Goal: Information Seeking & Learning: Learn about a topic

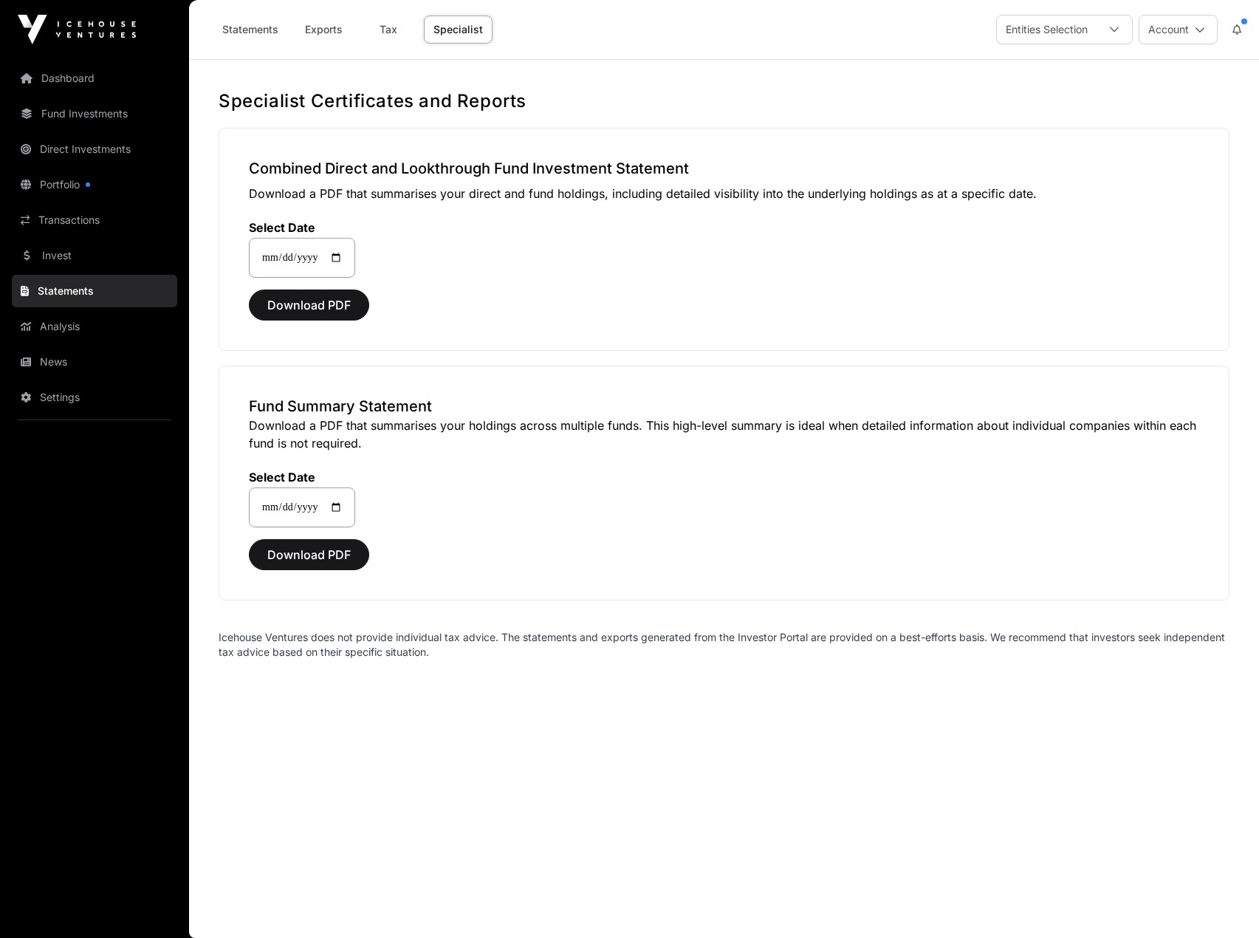
click at [96, 250] on link "Invest" at bounding box center [94, 255] width 165 height 32
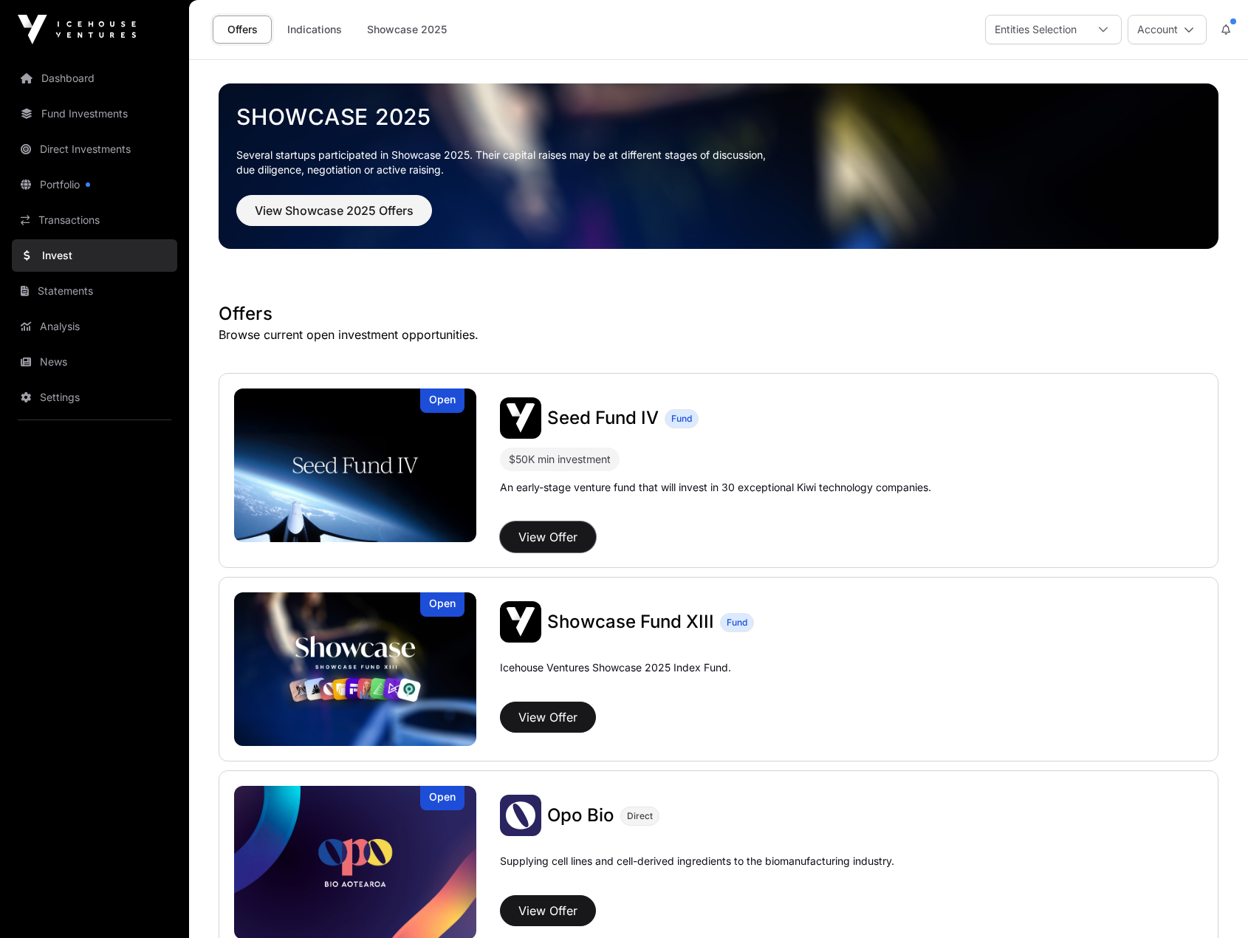
click at [551, 534] on button "View Offer" at bounding box center [548, 536] width 96 height 31
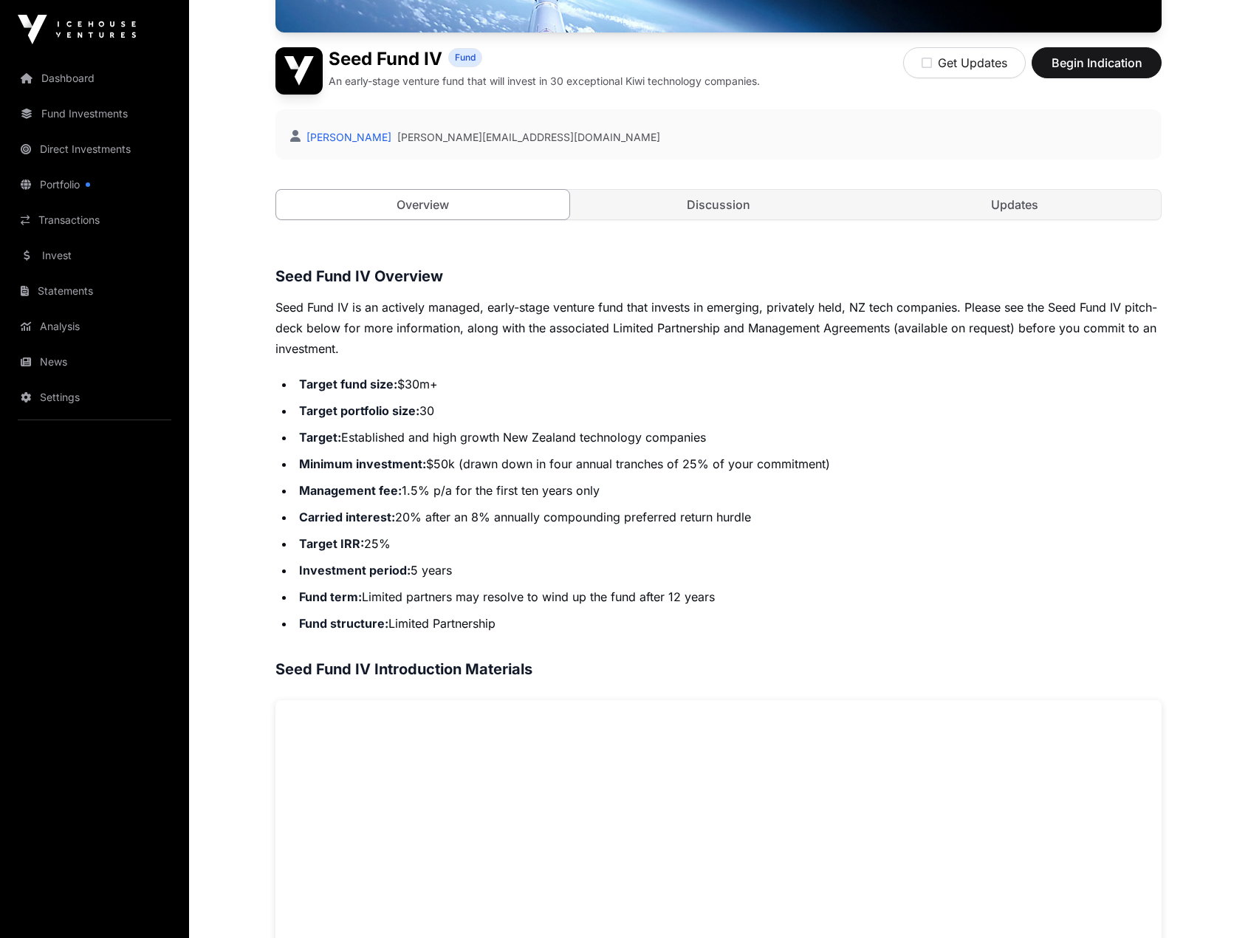
scroll to position [289, 0]
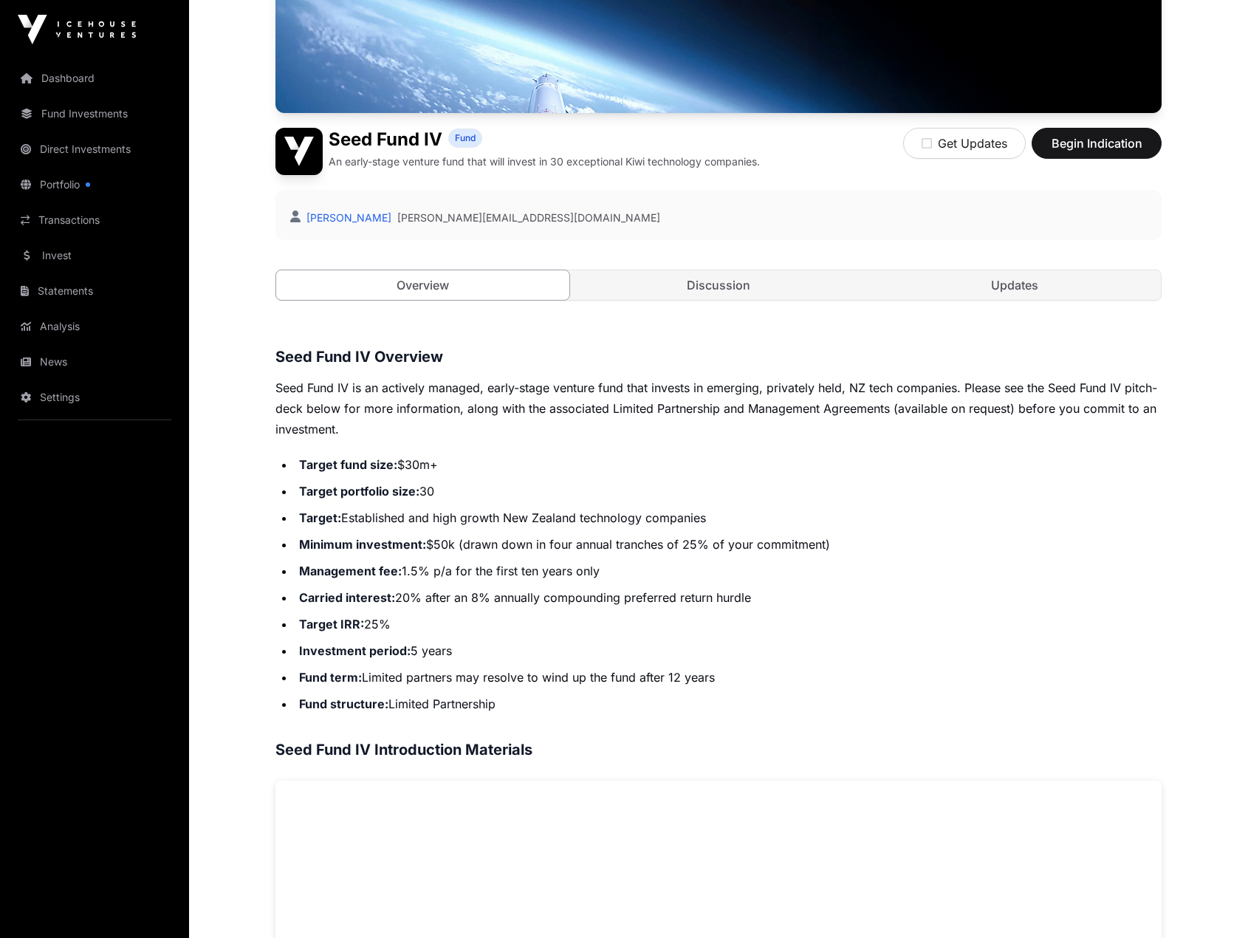
click at [717, 287] on link "Discussion" at bounding box center [718, 285] width 293 height 30
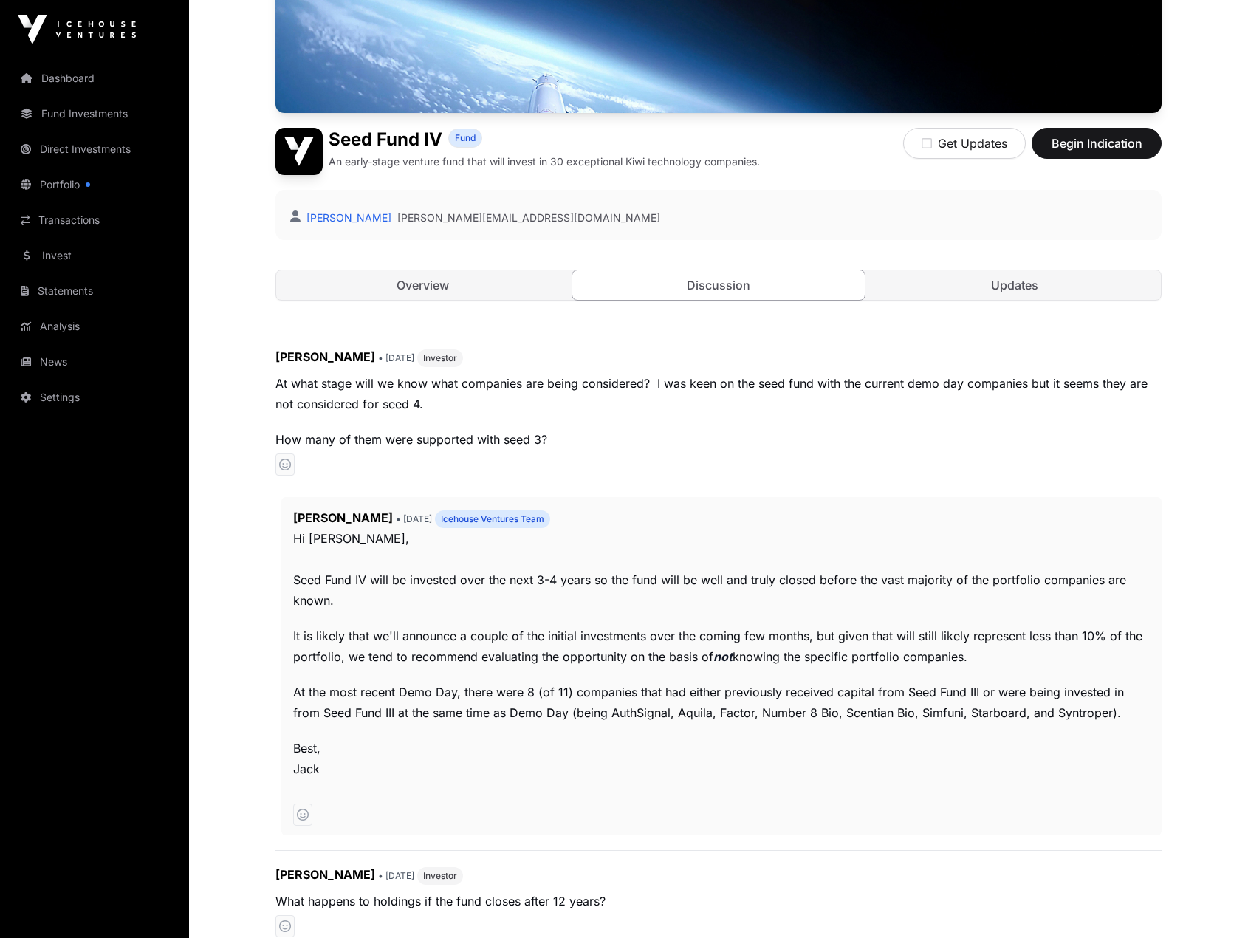
click at [1030, 292] on link "Updates" at bounding box center [1013, 285] width 293 height 30
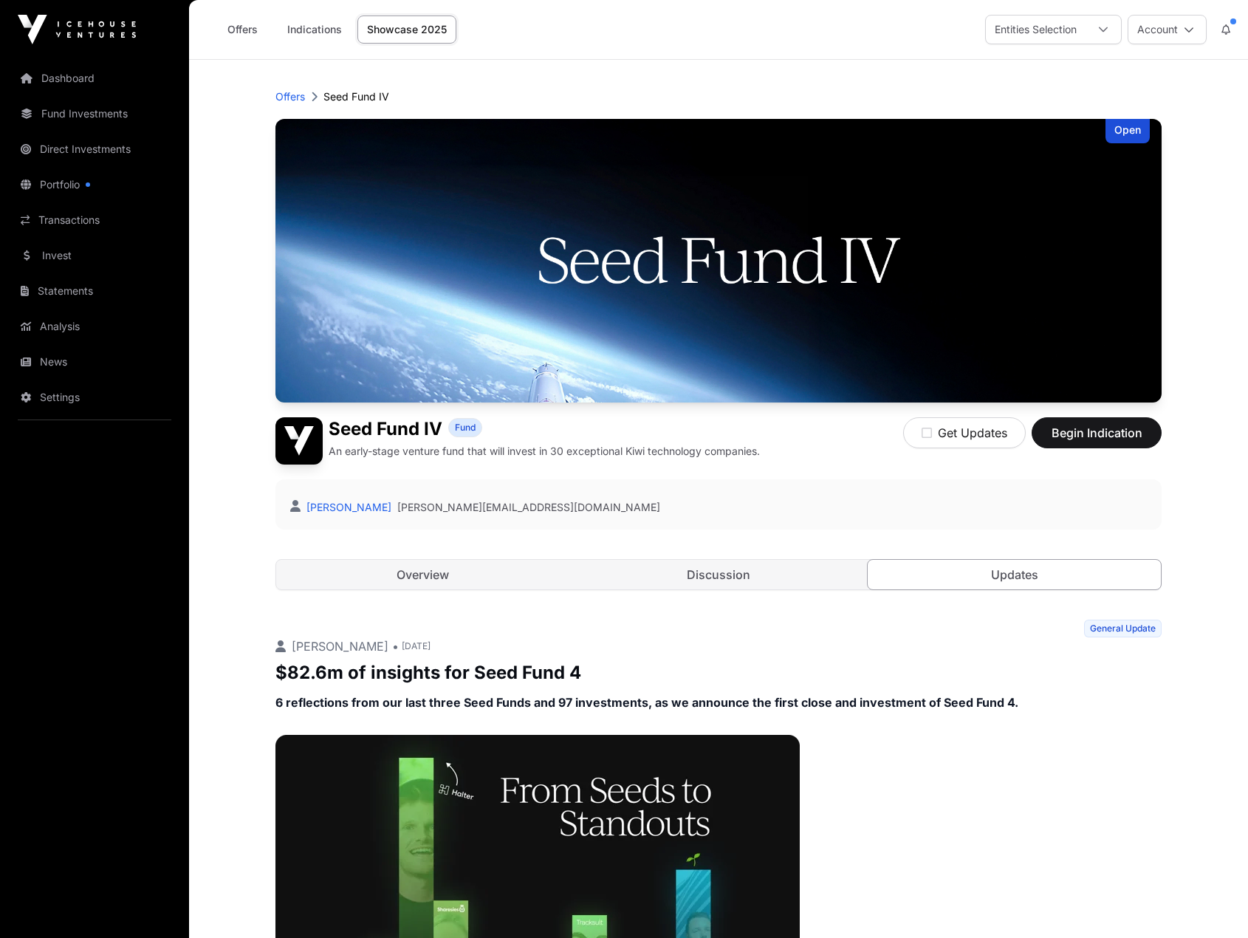
click at [405, 570] on link "Overview" at bounding box center [422, 575] width 293 height 30
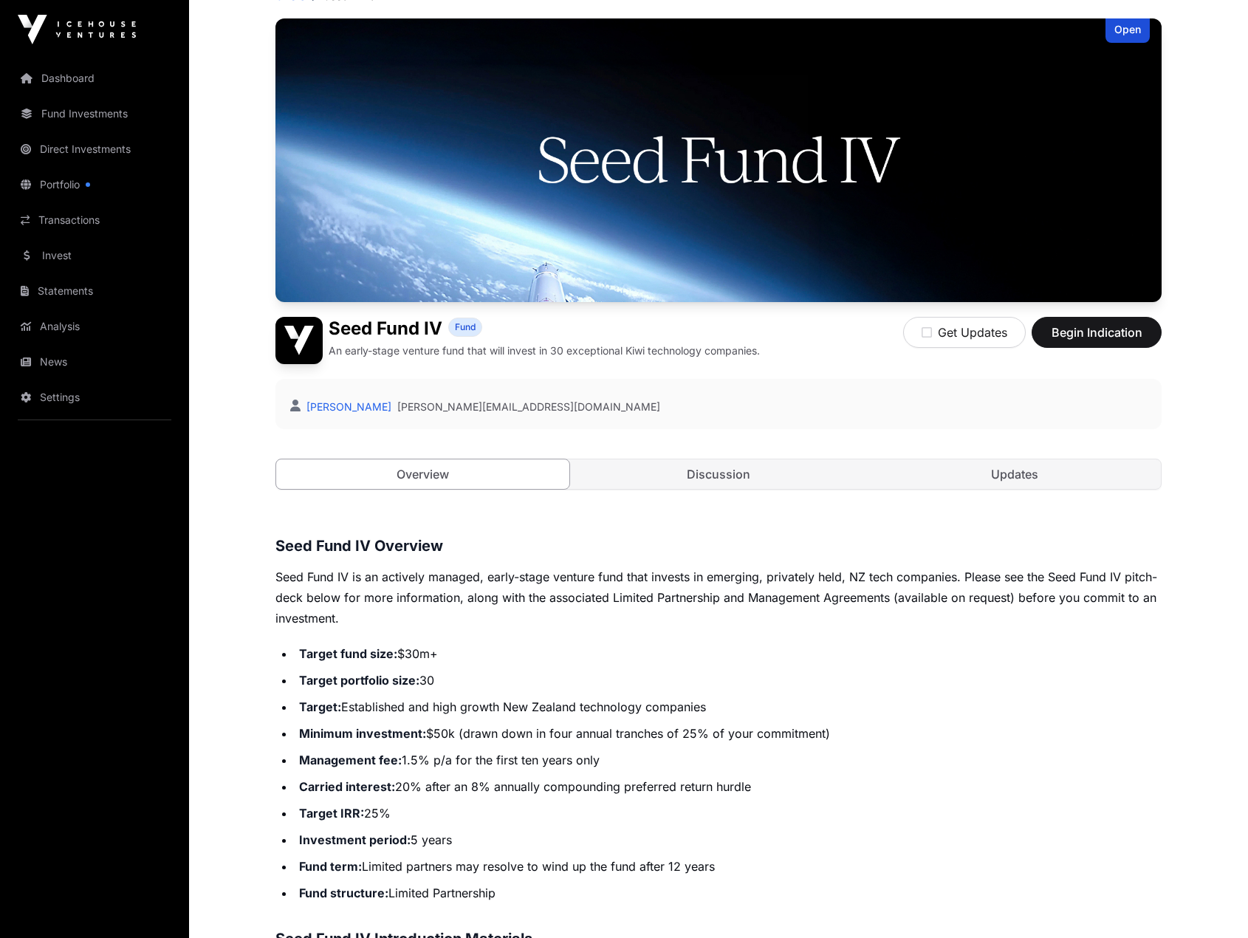
scroll to position [74, 0]
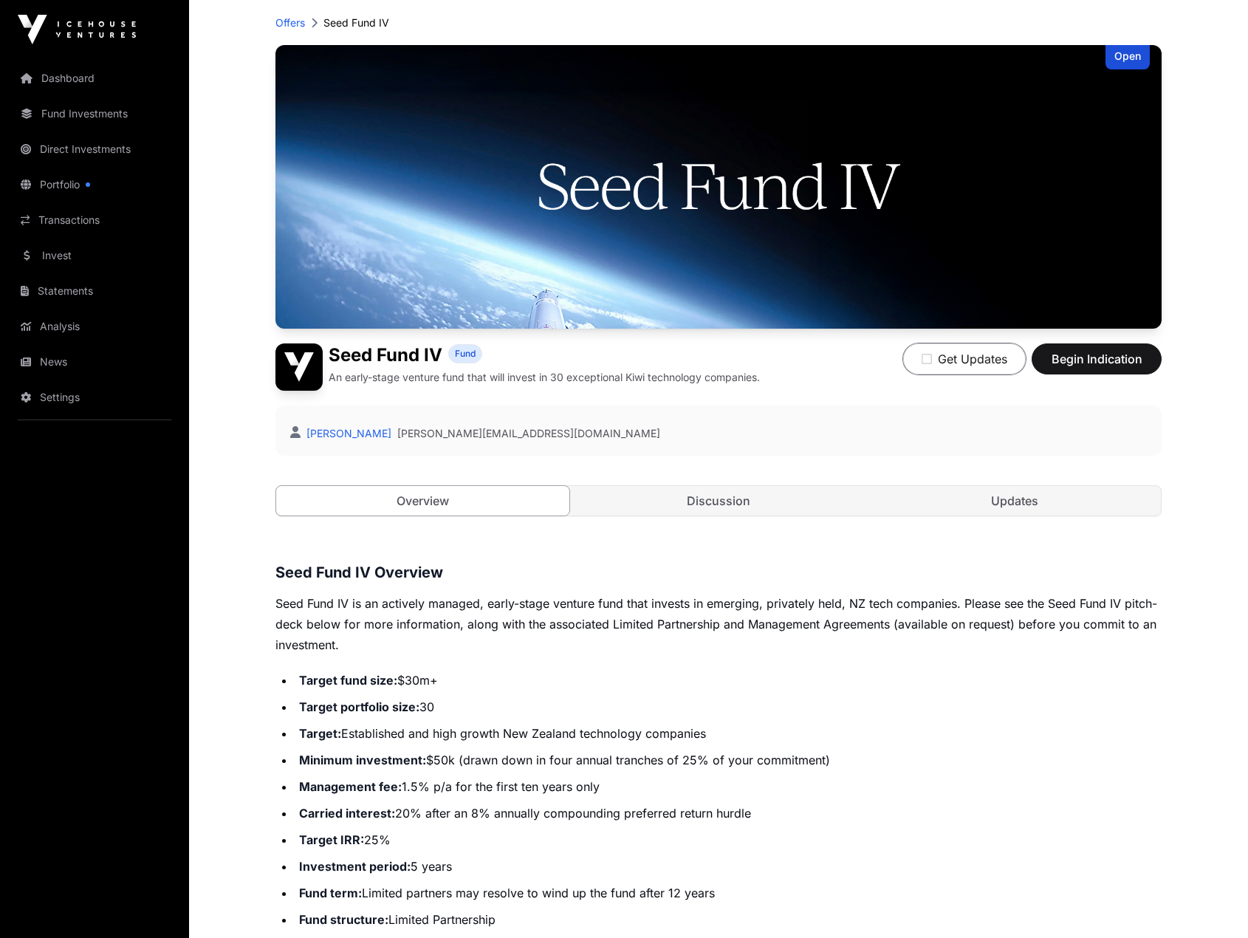
click at [977, 354] on button "Get Updates" at bounding box center [964, 358] width 123 height 31
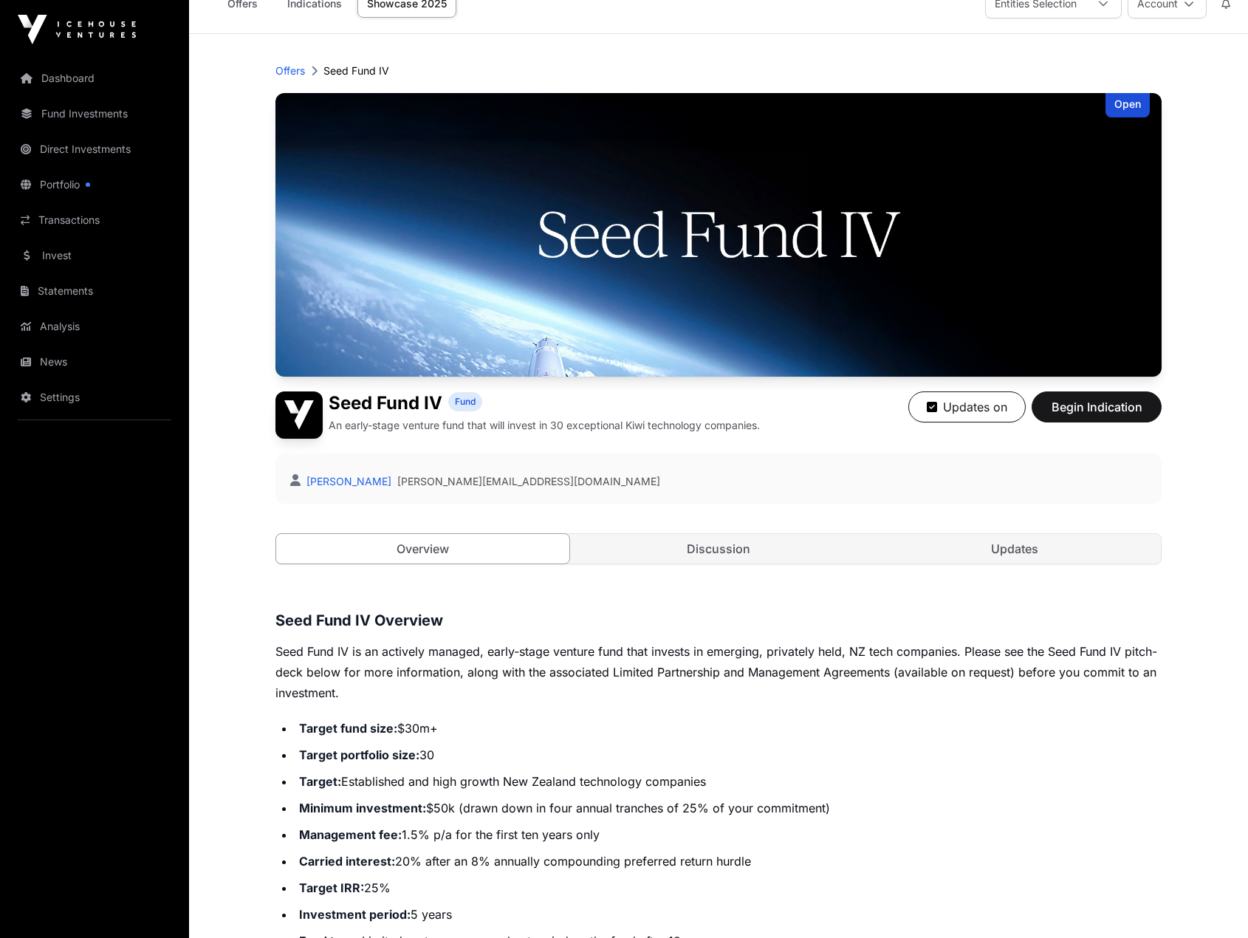
scroll to position [0, 0]
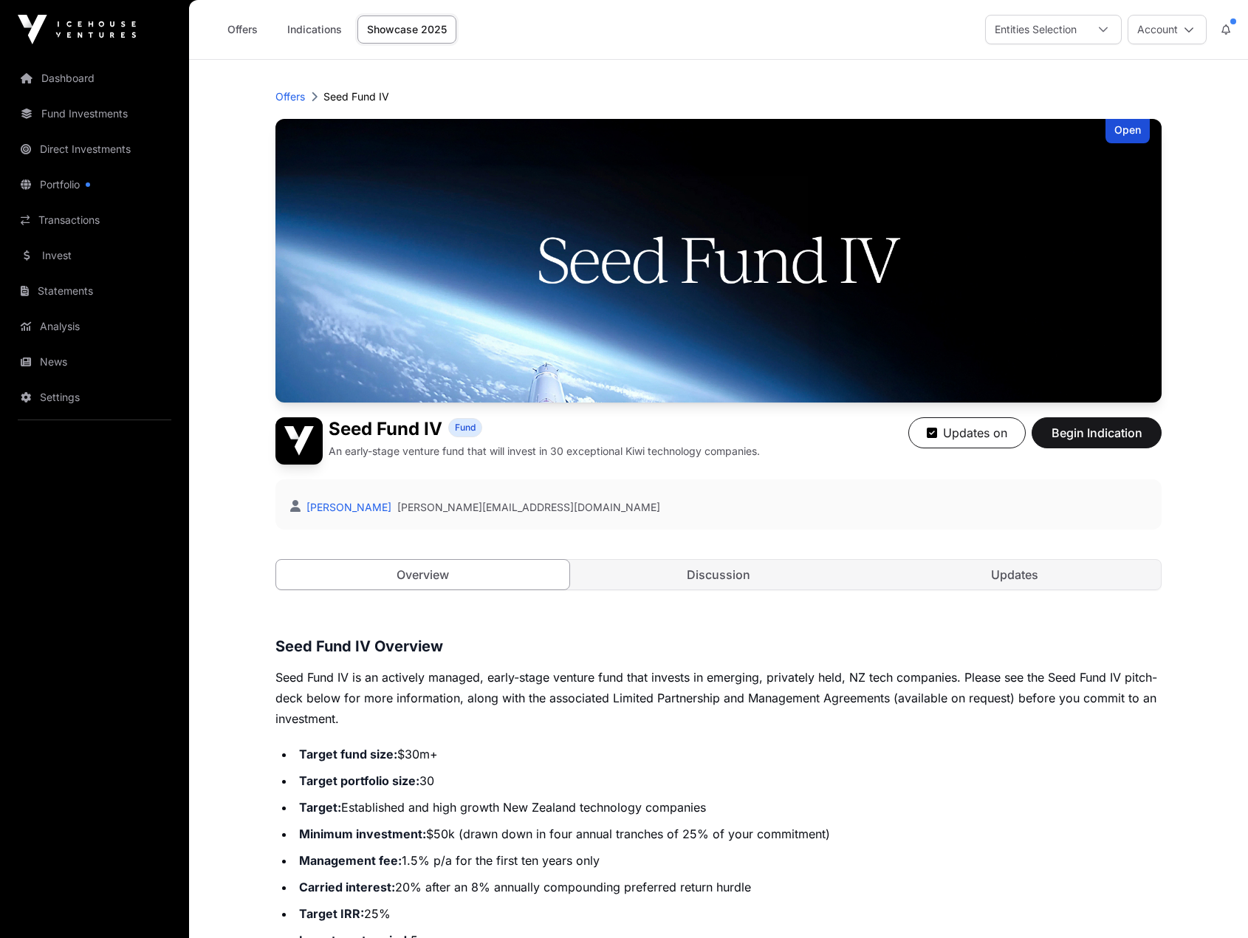
click at [1172, 30] on button "Account" at bounding box center [1166, 30] width 79 height 30
